Goal: Task Accomplishment & Management: Manage account settings

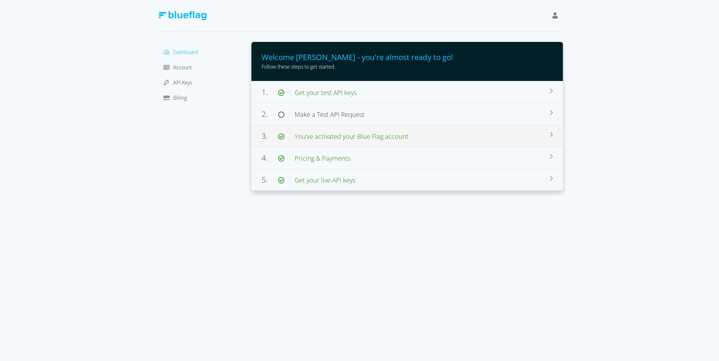
click at [340, 134] on span "You’ve activated your Blue Flag account" at bounding box center [352, 136] width 114 height 9
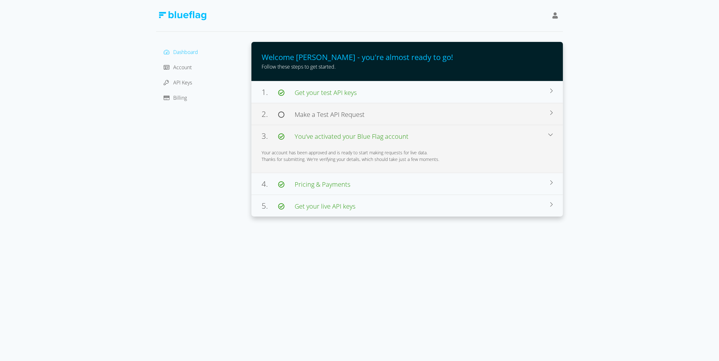
click at [349, 115] on span "Make a Test API Request" at bounding box center [330, 114] width 70 height 9
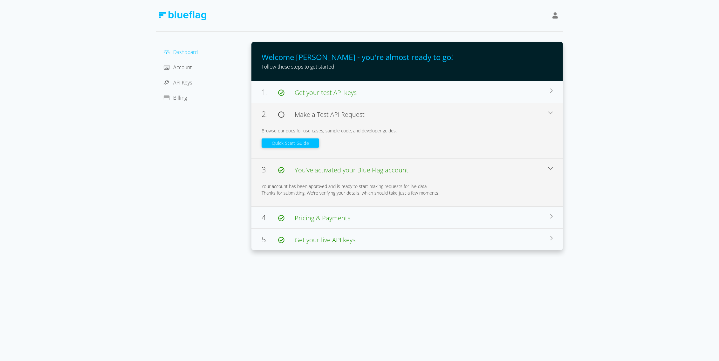
click at [310, 143] on button "Quick Start Guide" at bounding box center [291, 143] width 58 height 9
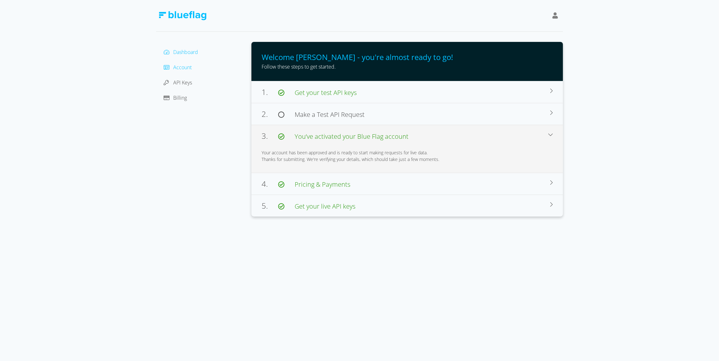
click at [187, 65] on span "Account" at bounding box center [182, 67] width 18 height 7
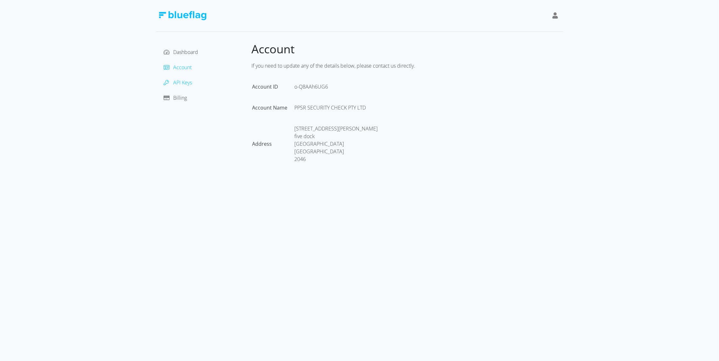
click at [187, 81] on span "API Keys" at bounding box center [182, 82] width 19 height 7
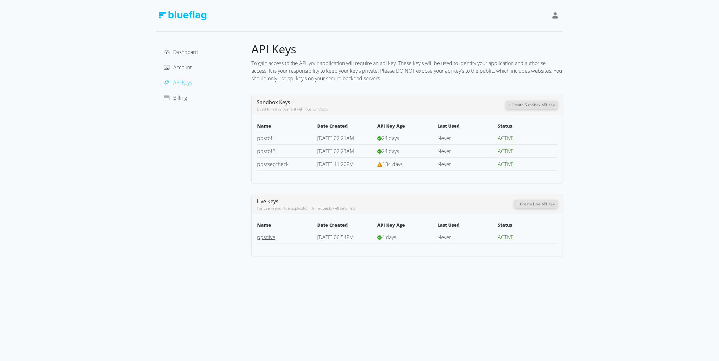
click at [257, 235] on link "ppsrlive" at bounding box center [266, 237] width 18 height 7
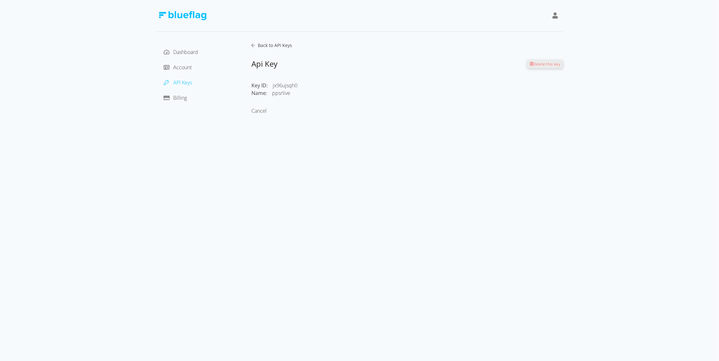
click at [266, 43] on span "Back to API Keys" at bounding box center [273, 45] width 37 height 6
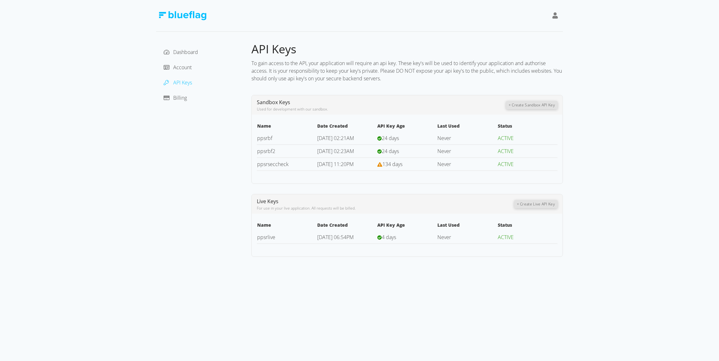
click at [442, 201] on div "Live Keys For use in your live application. All requests will be billed." at bounding box center [385, 204] width 257 height 14
